Goal: Information Seeking & Learning: Find specific fact

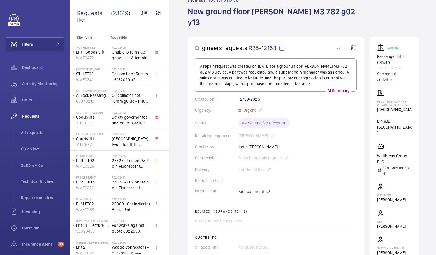
scroll to position [28, 0]
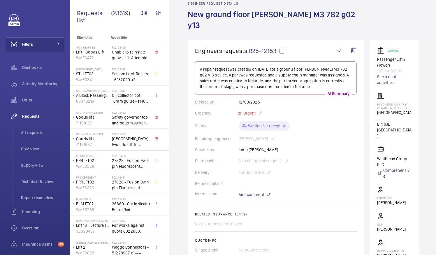
drag, startPoint x: 298, startPoint y: 119, endPoint x: 356, endPoint y: 96, distance: 62.3
click at [356, 96] on wm-front-card-body "A repair request was created on [DATE] for a ground floor [PERSON_NAME] M3 782 …" at bounding box center [276, 180] width 162 height 239
click at [281, 47] on mat-icon at bounding box center [282, 50] width 7 height 7
drag, startPoint x: 384, startPoint y: 93, endPoint x: 399, endPoint y: 93, distance: 15.2
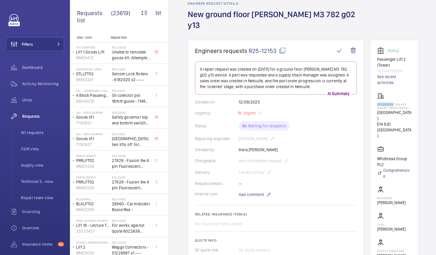
click at [399, 103] on p "PI London Canary Wharf (Westferry)" at bounding box center [394, 106] width 35 height 7
drag, startPoint x: 399, startPoint y: 93, endPoint x: 396, endPoint y: 93, distance: 3.2
copy p "PI [GEOGRAPHIC_DATA]"
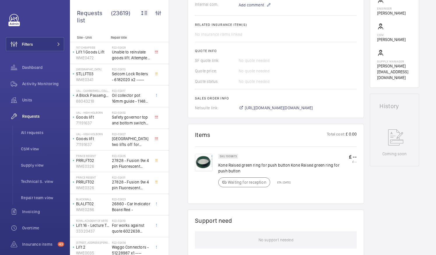
scroll to position [219, 0]
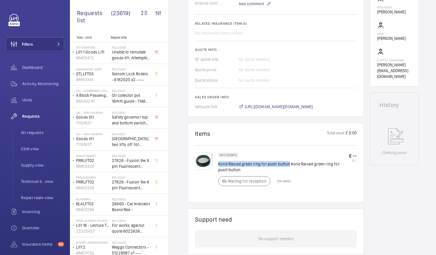
drag, startPoint x: 219, startPoint y: 152, endPoint x: 287, endPoint y: 152, distance: 68.5
click at [287, 161] on p "Kone Raised green ring for push button Kone Raised green ring for push button" at bounding box center [283, 167] width 130 height 12
drag, startPoint x: 287, startPoint y: 152, endPoint x: 270, endPoint y: 154, distance: 17.6
copy p "Kone Raised green ring for push button"
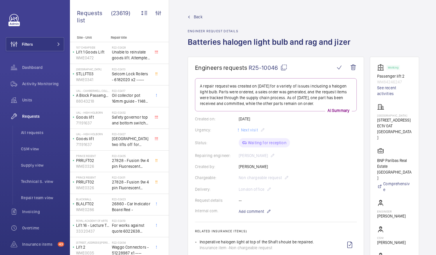
click at [283, 66] on mat-icon at bounding box center [283, 67] width 7 height 7
drag, startPoint x: 383, startPoint y: 114, endPoint x: 415, endPoint y: 117, distance: 31.3
click at [415, 117] on wm-front-card "Working Passenger lift 2 WM84246247 See recent activities Northburgh House 10 N…" at bounding box center [394, 174] width 49 height 234
drag, startPoint x: 415, startPoint y: 117, endPoint x: 406, endPoint y: 106, distance: 13.1
click at [406, 106] on div "Northburgh House 10 Northburgh Street EC1V 0AT LONDON" at bounding box center [394, 122] width 35 height 37
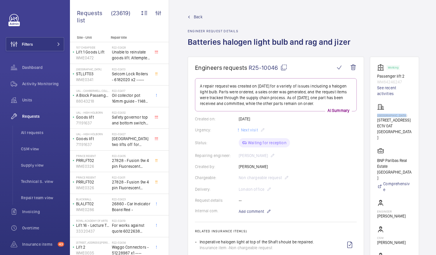
drag, startPoint x: 384, startPoint y: 115, endPoint x: 415, endPoint y: 117, distance: 31.5
click at [412, 117] on p "Northburgh House" at bounding box center [394, 115] width 35 height 3
drag, startPoint x: 415, startPoint y: 117, endPoint x: 411, endPoint y: 116, distance: 4.2
copy p "Northburgh House"
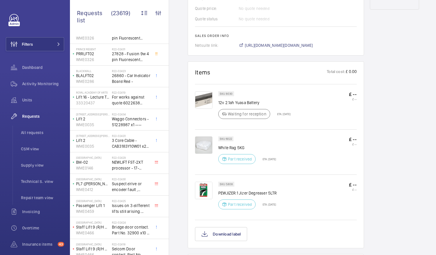
scroll to position [373, 0]
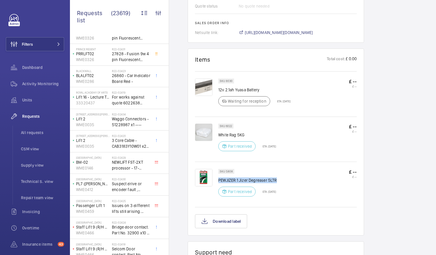
drag, startPoint x: 219, startPoint y: 178, endPoint x: 278, endPoint y: 178, distance: 58.8
click at [277, 178] on p "PEWJIZER:1 Jizer Degreaser 5LTR" at bounding box center [247, 181] width 59 height 6
drag, startPoint x: 278, startPoint y: 178, endPoint x: 270, endPoint y: 181, distance: 7.8
copy p "PEWJIZER:1 Jizer Degreaser 5LTR"
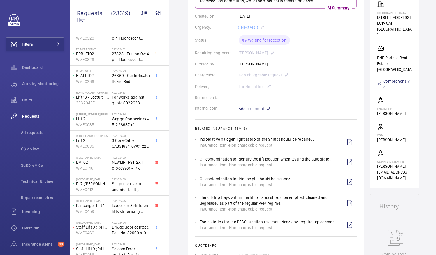
scroll to position [0, 0]
